Goal: Task Accomplishment & Management: Use online tool/utility

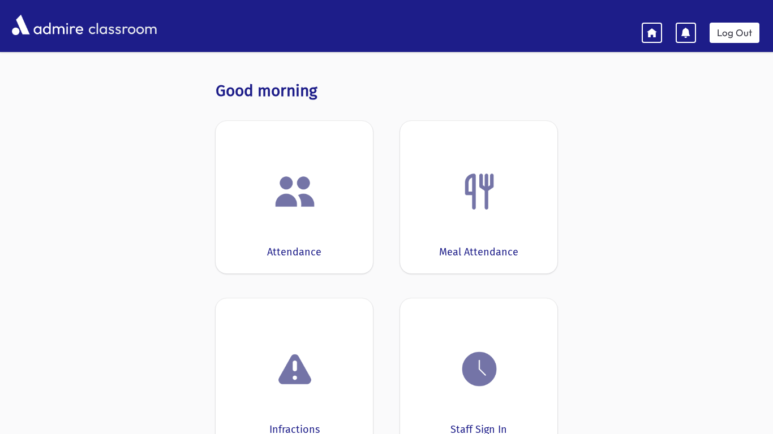
click at [311, 197] on img at bounding box center [294, 191] width 43 height 43
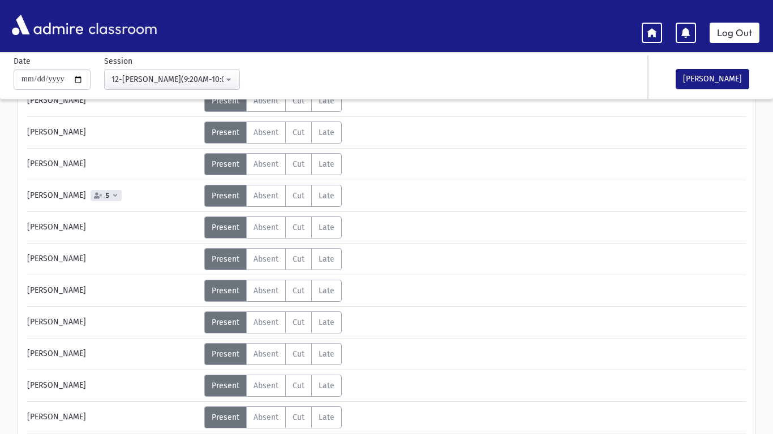
scroll to position [698, 0]
drag, startPoint x: 260, startPoint y: 421, endPoint x: 273, endPoint y: 419, distance: 12.6
click at [266, 420] on span "Absent" at bounding box center [265, 417] width 25 height 10
click at [262, 413] on span "Absent" at bounding box center [265, 417] width 25 height 10
click at [225, 415] on span "Present" at bounding box center [226, 417] width 28 height 10
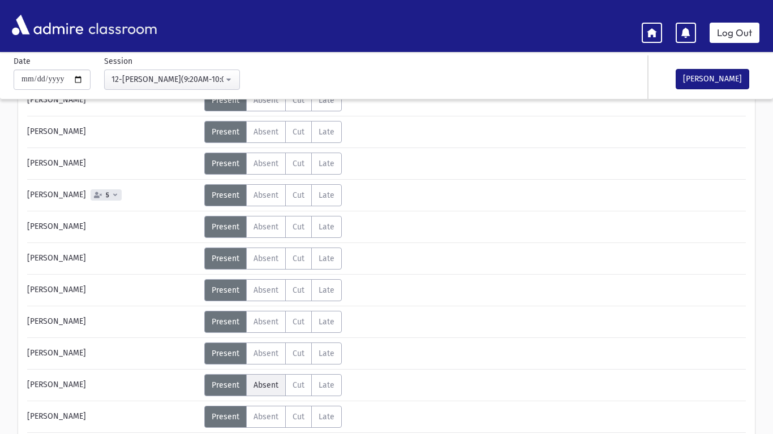
click at [265, 385] on span "Absent" at bounding box center [265, 386] width 25 height 10
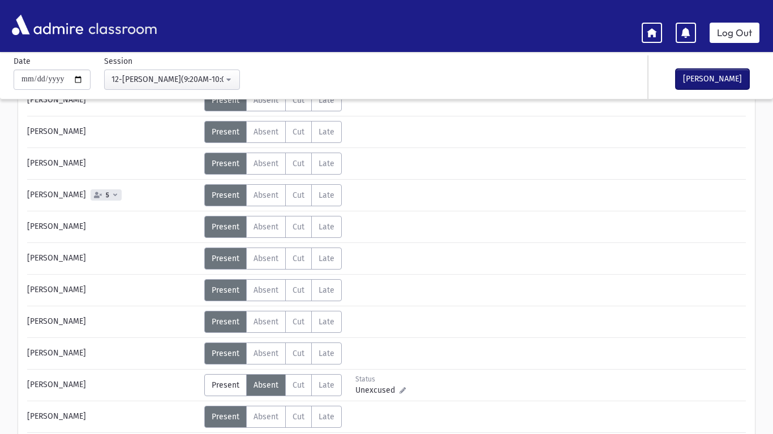
drag, startPoint x: 689, startPoint y: 76, endPoint x: 687, endPoint y: 84, distance: 8.2
click at [689, 77] on button "[PERSON_NAME]" at bounding box center [712, 79] width 74 height 20
